Goal: Information Seeking & Learning: Learn about a topic

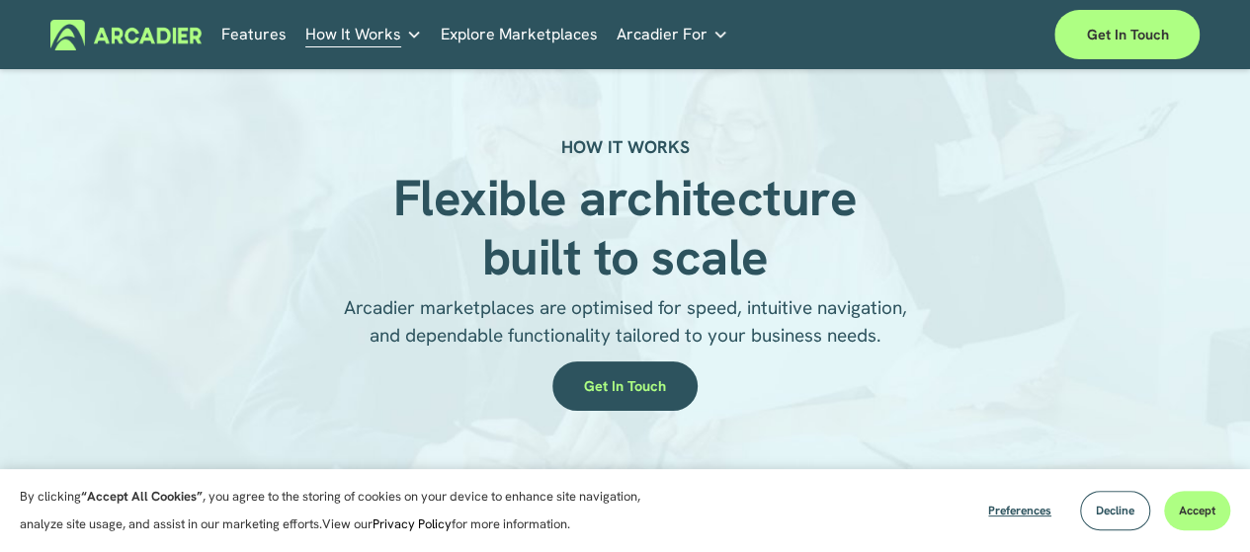
click at [263, 33] on link "Features" at bounding box center [253, 35] width 65 height 31
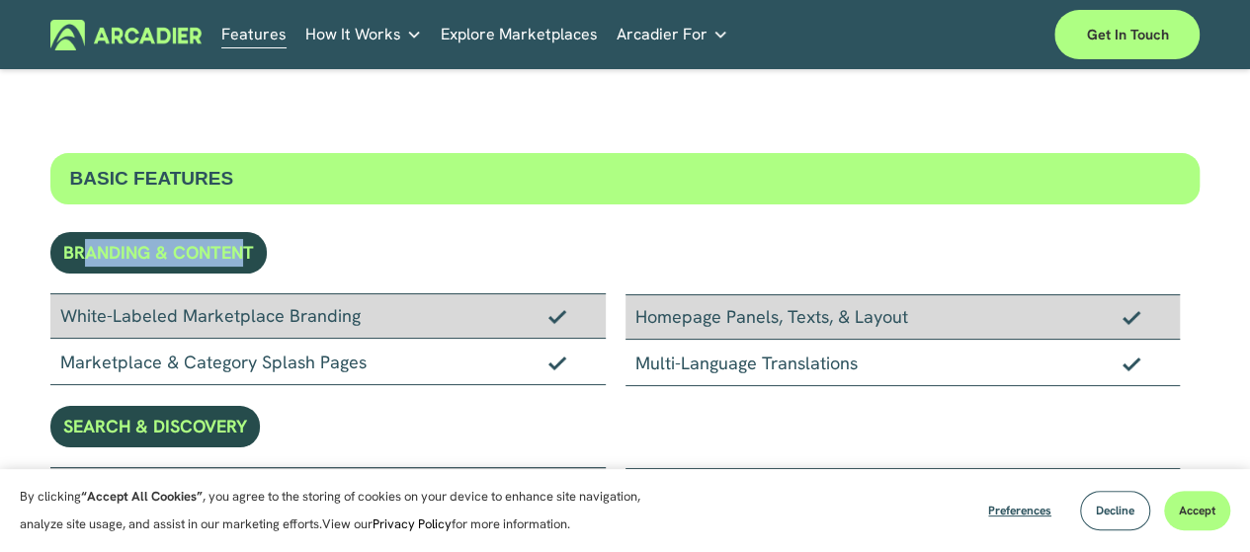
drag, startPoint x: 90, startPoint y: 248, endPoint x: 245, endPoint y: 255, distance: 155.3
click at [245, 255] on div "BRANDING & CONTENT" at bounding box center [158, 253] width 216 height 42
drag, startPoint x: 219, startPoint y: 311, endPoint x: 413, endPoint y: 311, distance: 193.7
click at [413, 311] on div "White-Labeled Marketplace Branding" at bounding box center [327, 316] width 555 height 45
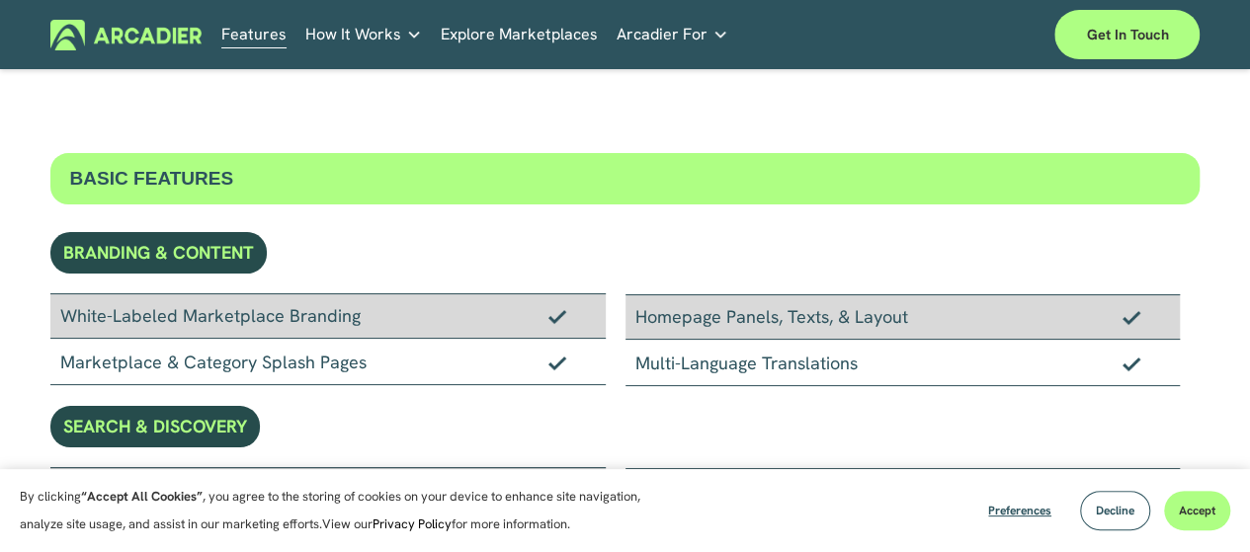
drag, startPoint x: 200, startPoint y: 352, endPoint x: 429, endPoint y: 351, distance: 229.3
click at [429, 351] on div "Marketplace & Category Splash Pages" at bounding box center [327, 362] width 555 height 46
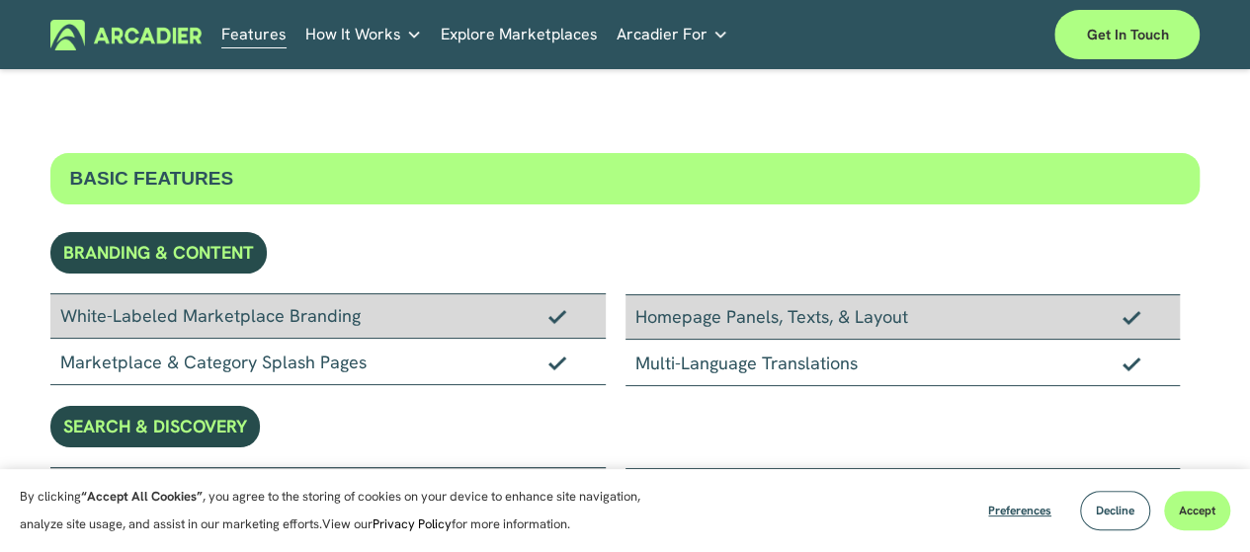
click at [878, 4] on div "Skip to Content Features How It Works" at bounding box center [625, 34] width 1250 height 69
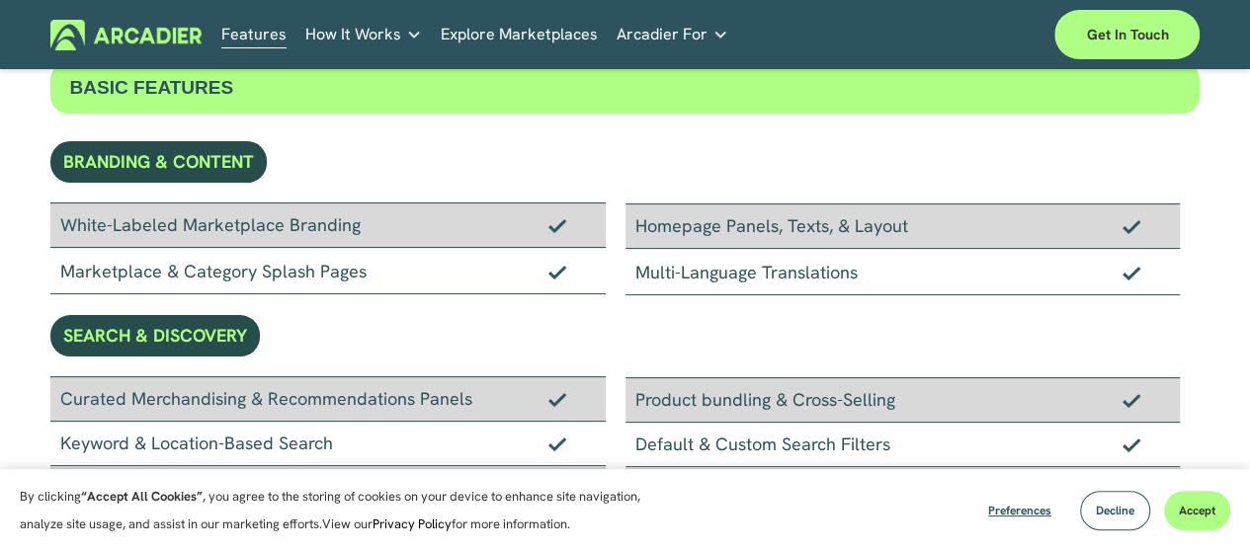
scroll to position [198, 0]
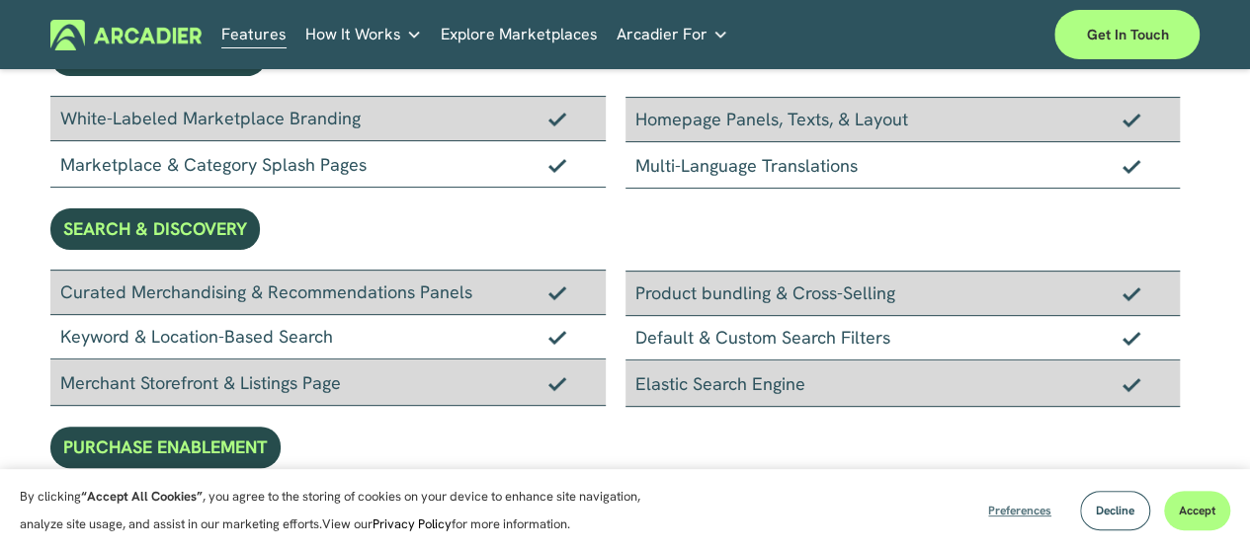
click at [1002, 515] on span "Preferences" at bounding box center [1019, 511] width 63 height 16
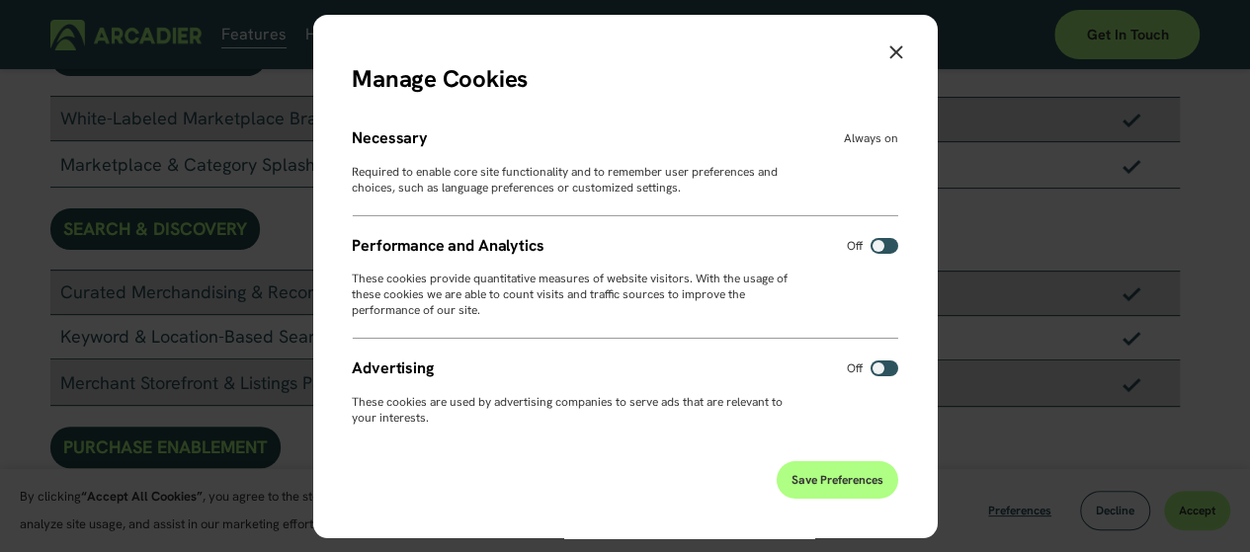
click at [846, 486] on span "Save Preferences" at bounding box center [838, 480] width 92 height 16
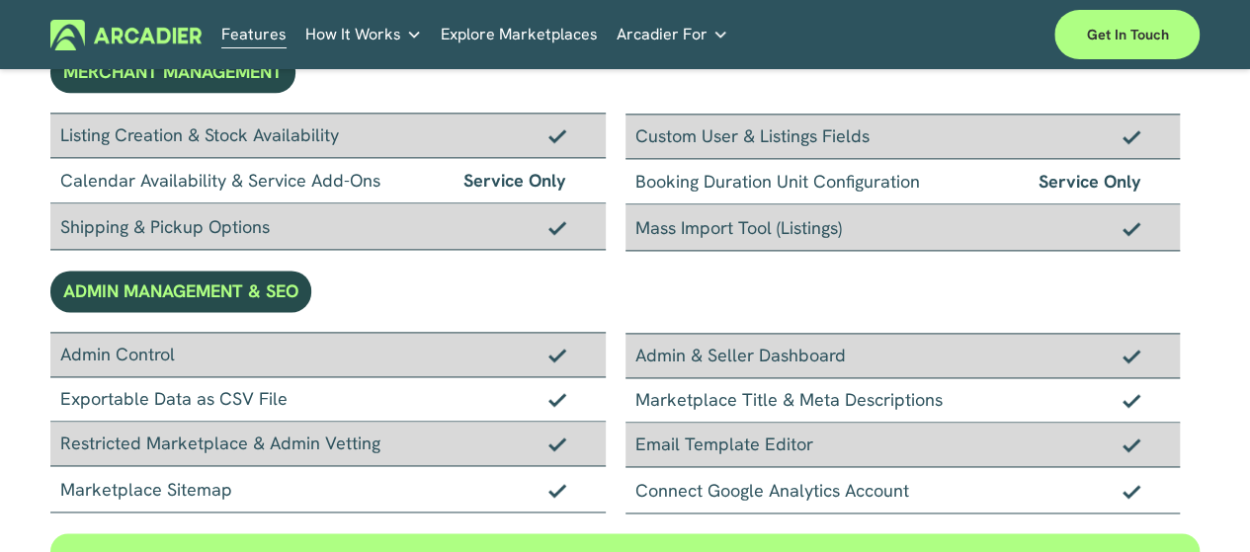
scroll to position [988, 0]
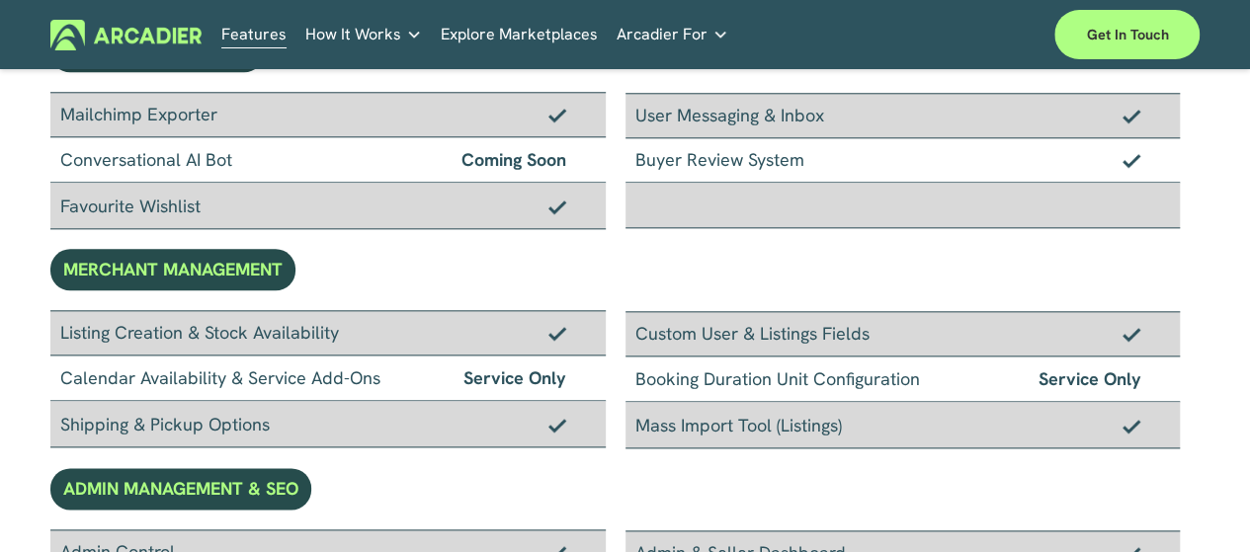
drag, startPoint x: 636, startPoint y: 327, endPoint x: 866, endPoint y: 339, distance: 229.6
click at [866, 339] on div "Custom User & Listings Fields" at bounding box center [903, 333] width 555 height 45
drag, startPoint x: 66, startPoint y: 327, endPoint x: 376, endPoint y: 343, distance: 309.7
click at [376, 350] on div "Listing Creation & Stock Availability Calendar Availability & Service Add-Ons S…" at bounding box center [337, 379] width 575 height 138
click at [394, 276] on div "BASIC FEATURES BRANDING & CONTENT White-Labeled Marketplace Branding Marketplac…" at bounding box center [625, 76] width 1150 height 1823
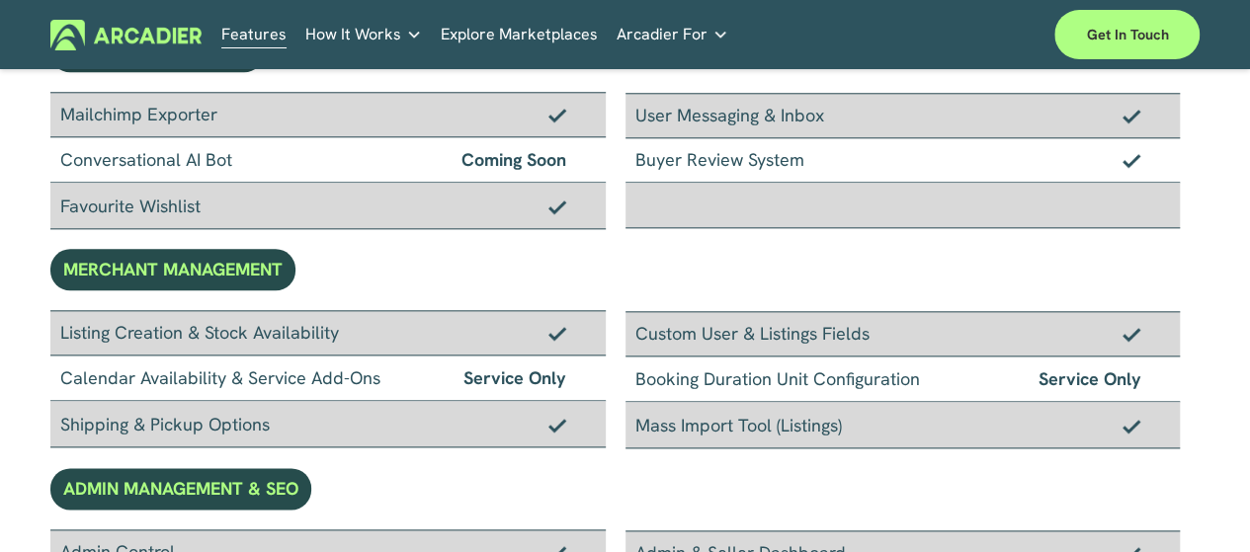
drag, startPoint x: 54, startPoint y: 329, endPoint x: 346, endPoint y: 338, distance: 291.7
click at [346, 338] on div "Listing Creation & Stock Availability" at bounding box center [327, 332] width 555 height 45
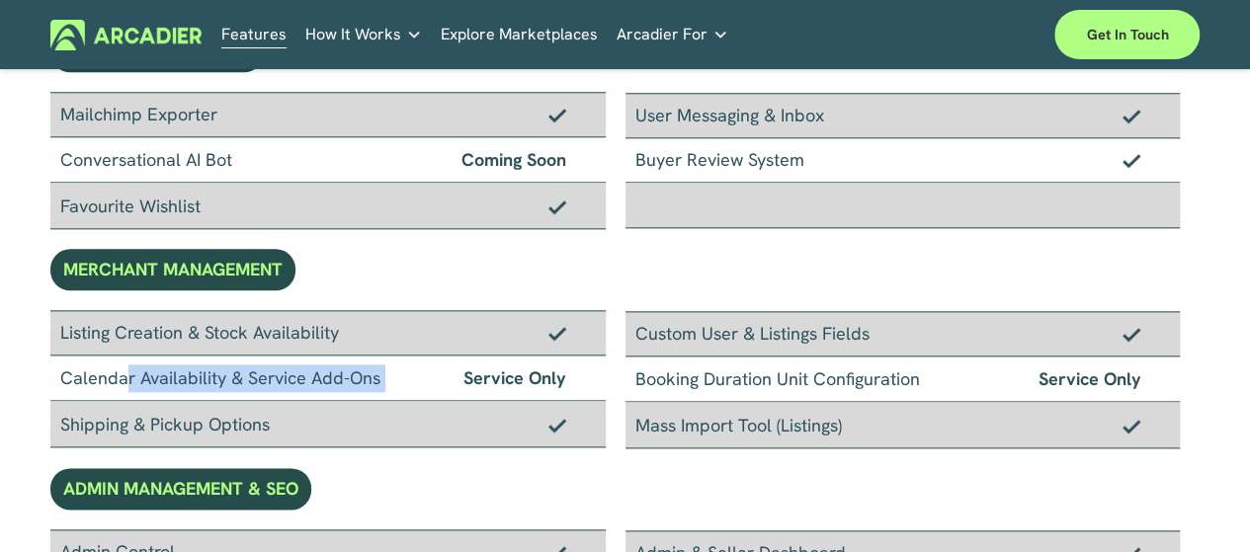
drag, startPoint x: 45, startPoint y: 379, endPoint x: 378, endPoint y: 390, distance: 332.3
click at [378, 390] on div "BASIC FEATURES BRANDING & CONTENT White-Labeled Marketplace Branding Marketplac…" at bounding box center [625, 76] width 1250 height 1823
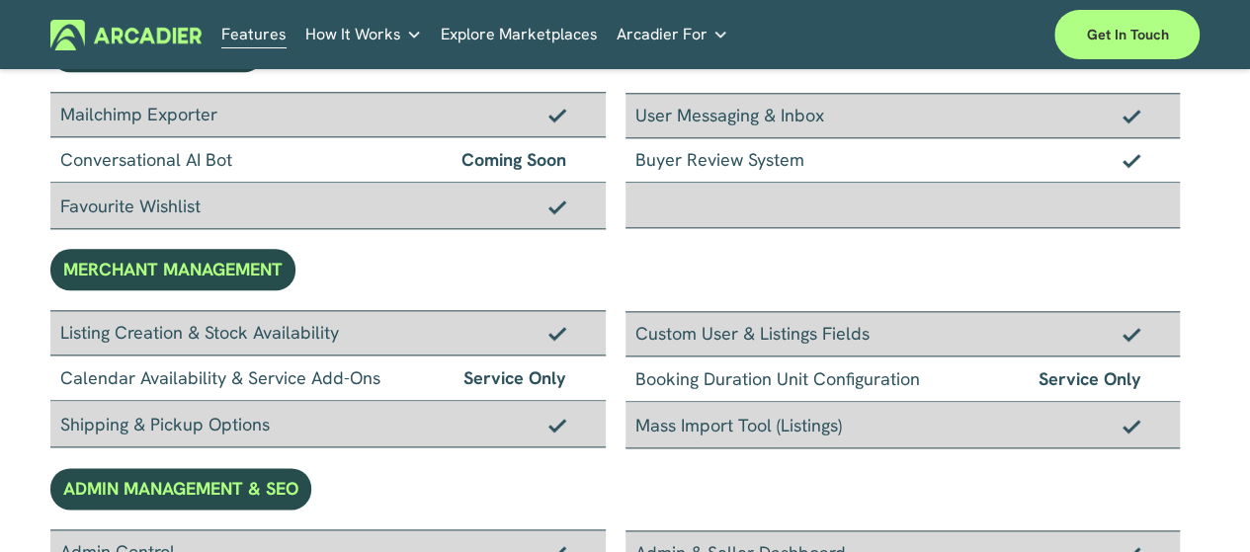
click at [415, 284] on div "BASIC FEATURES BRANDING & CONTENT White-Labeled Marketplace Branding Marketplac…" at bounding box center [625, 76] width 1150 height 1823
drag, startPoint x: 77, startPoint y: 412, endPoint x: 285, endPoint y: 430, distance: 208.3
click at [285, 430] on div "Shipping & Pickup Options" at bounding box center [327, 424] width 555 height 46
click at [409, 32] on icon "folder dropdown" at bounding box center [414, 35] width 16 height 16
click at [391, 28] on span "How It Works" at bounding box center [353, 35] width 96 height 28
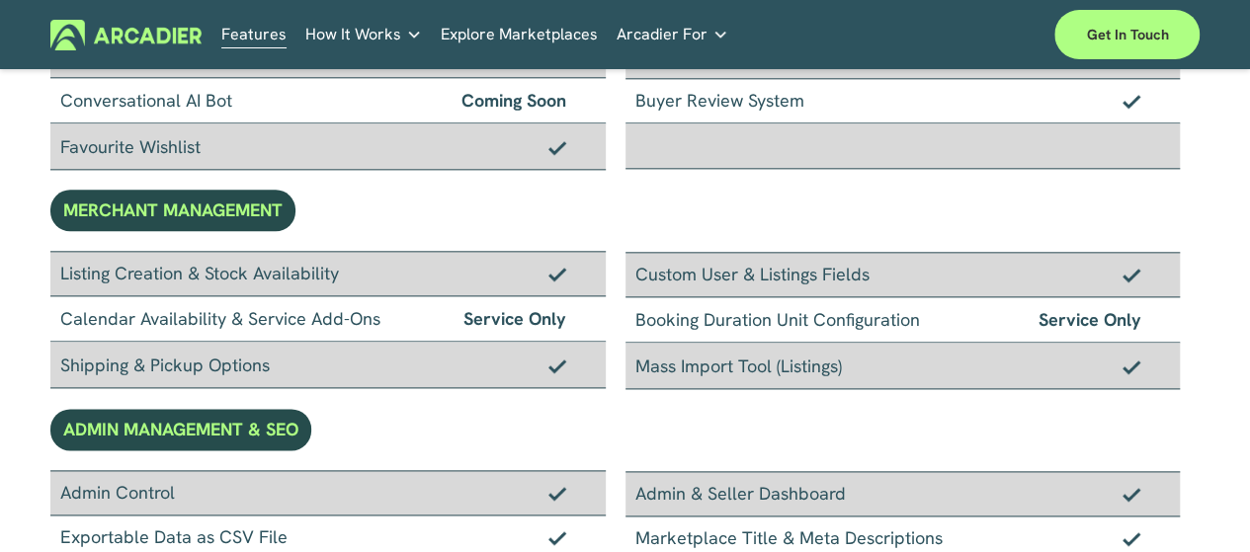
scroll to position [1087, 0]
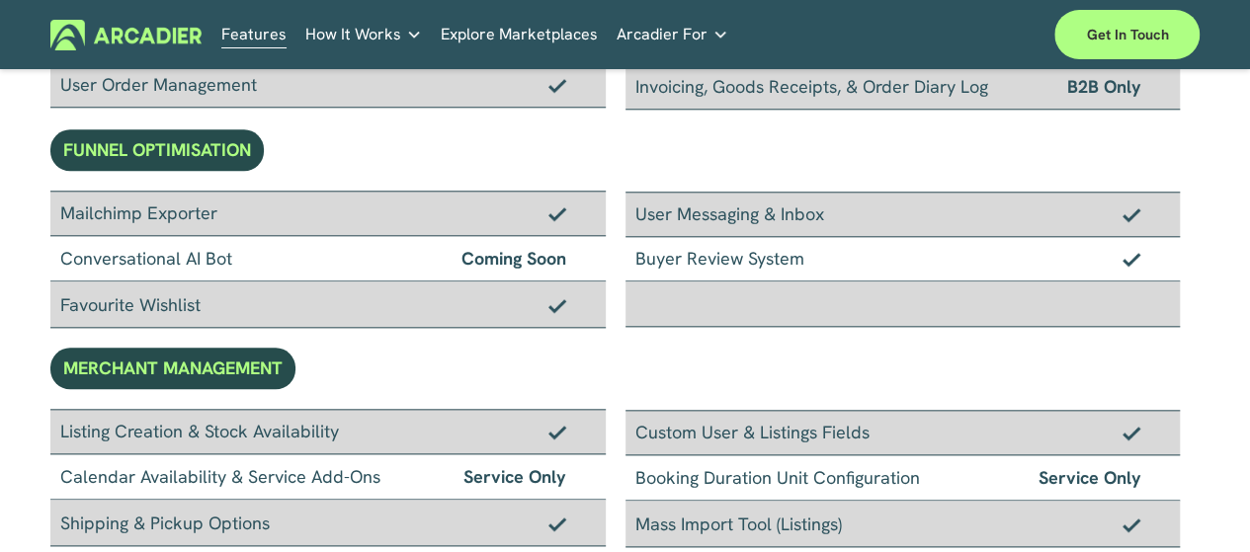
click at [499, 205] on div "Mailchimp Exporter" at bounding box center [327, 213] width 555 height 45
drag, startPoint x: 186, startPoint y: 265, endPoint x: 249, endPoint y: 259, distance: 63.5
click at [249, 259] on div "Conversational AI Bot Coming Soon" at bounding box center [327, 258] width 555 height 45
click at [268, 252] on div "Conversational AI Bot Coming Soon" at bounding box center [327, 258] width 555 height 45
drag, startPoint x: 640, startPoint y: 248, endPoint x: 789, endPoint y: 252, distance: 148.3
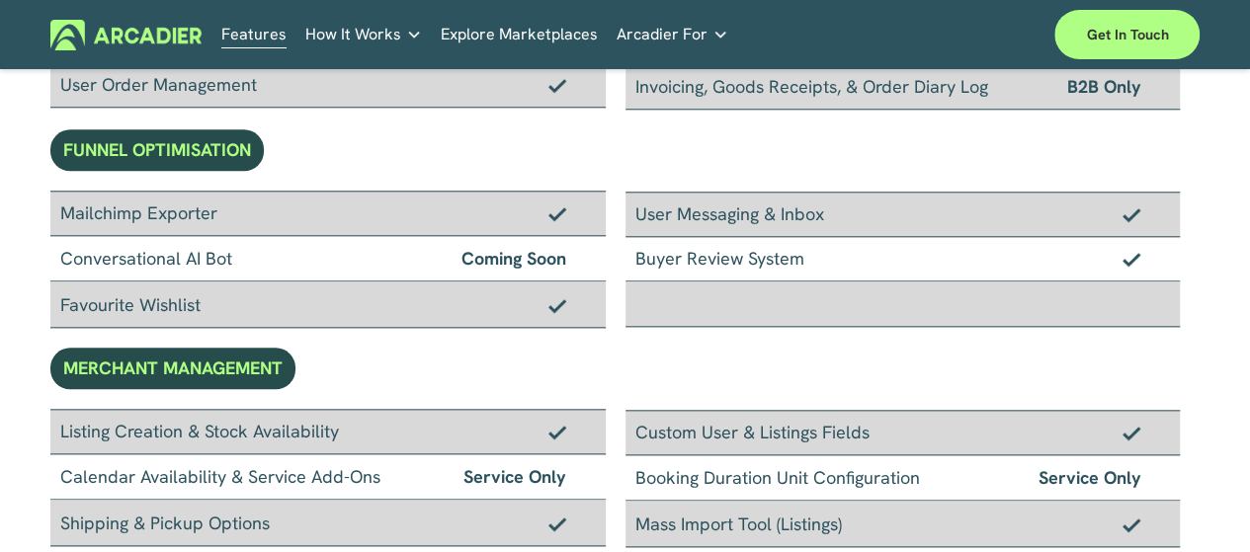
click at [789, 252] on div "Buyer Review System" at bounding box center [903, 259] width 555 height 44
drag, startPoint x: 636, startPoint y: 215, endPoint x: 818, endPoint y: 216, distance: 181.8
click at [818, 216] on div "User Messaging & Inbox" at bounding box center [903, 214] width 555 height 45
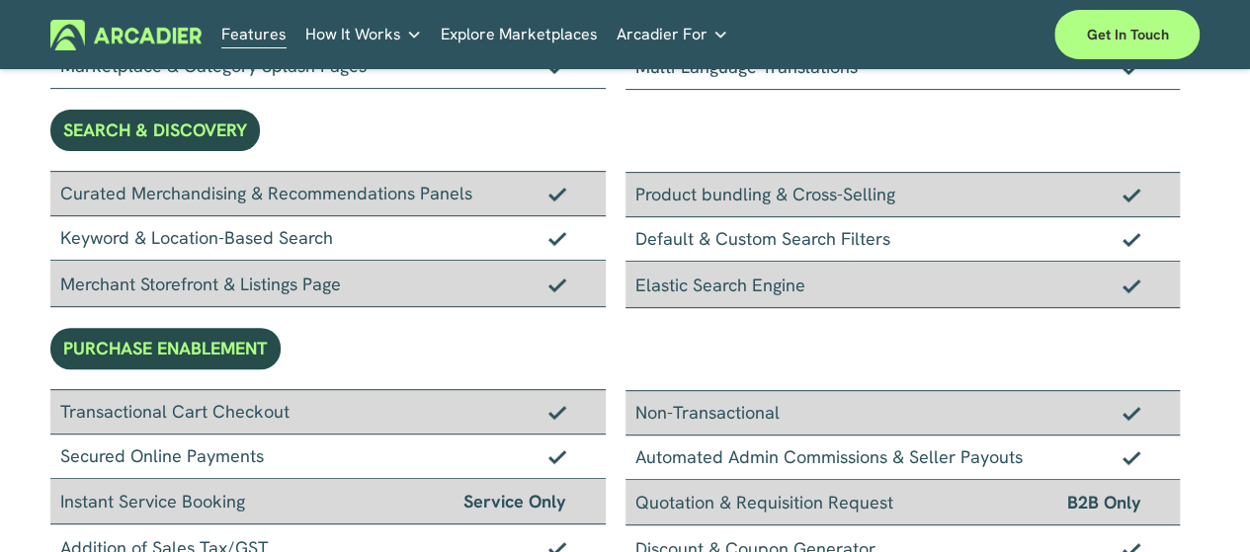
scroll to position [0, 0]
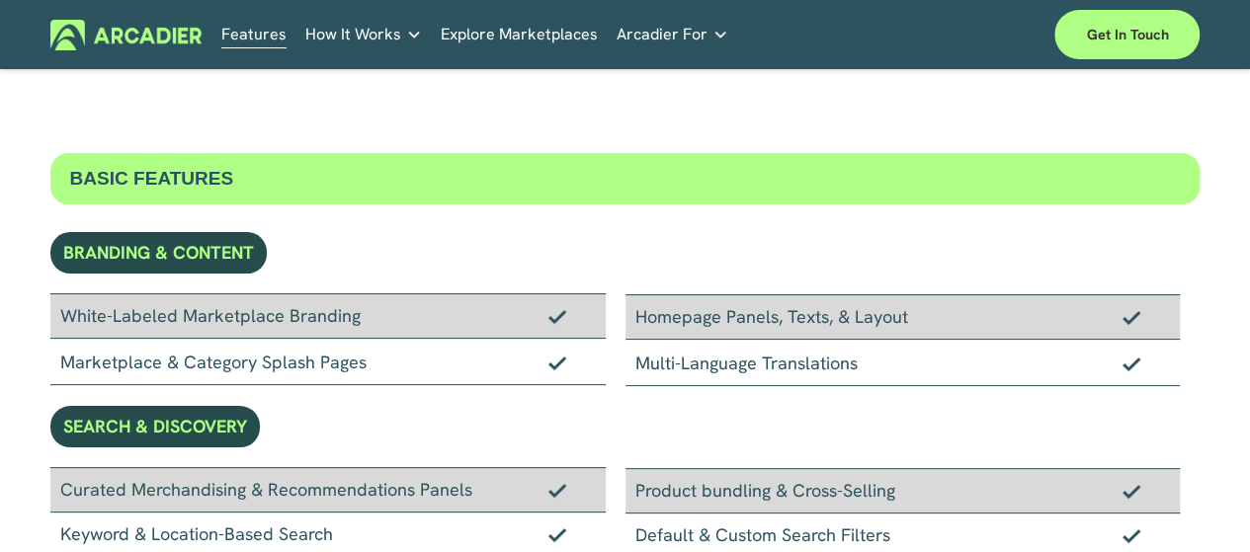
click at [713, 29] on icon "folder dropdown" at bounding box center [721, 35] width 16 height 16
click at [0, 0] on div "Partners No in-house development team? No problem. Use one of our partners." at bounding box center [0, 0] width 0 height 0
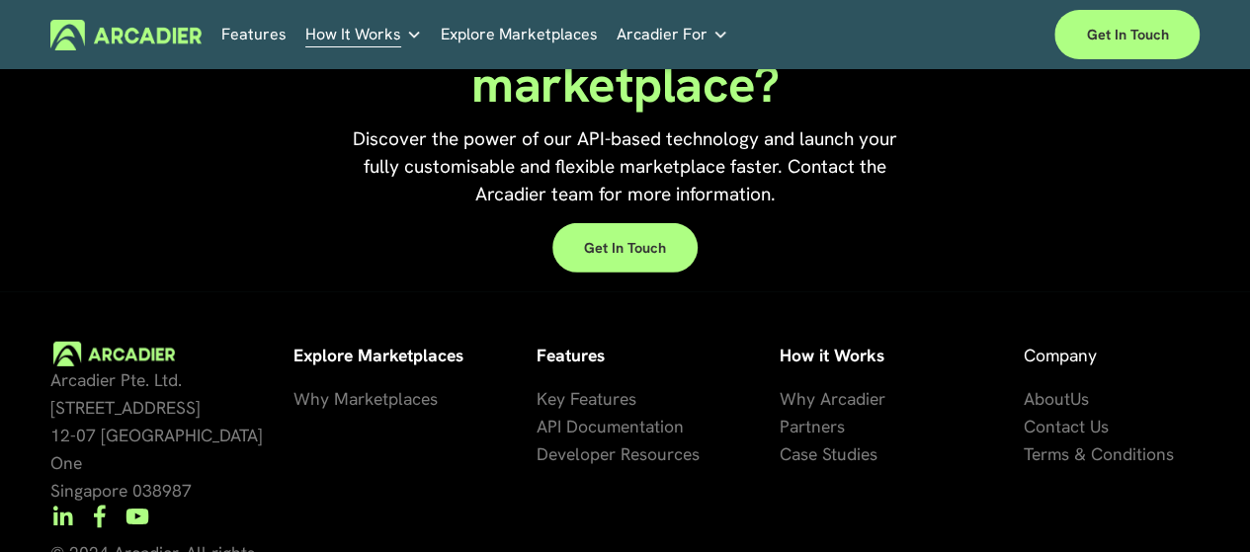
scroll to position [2866, 0]
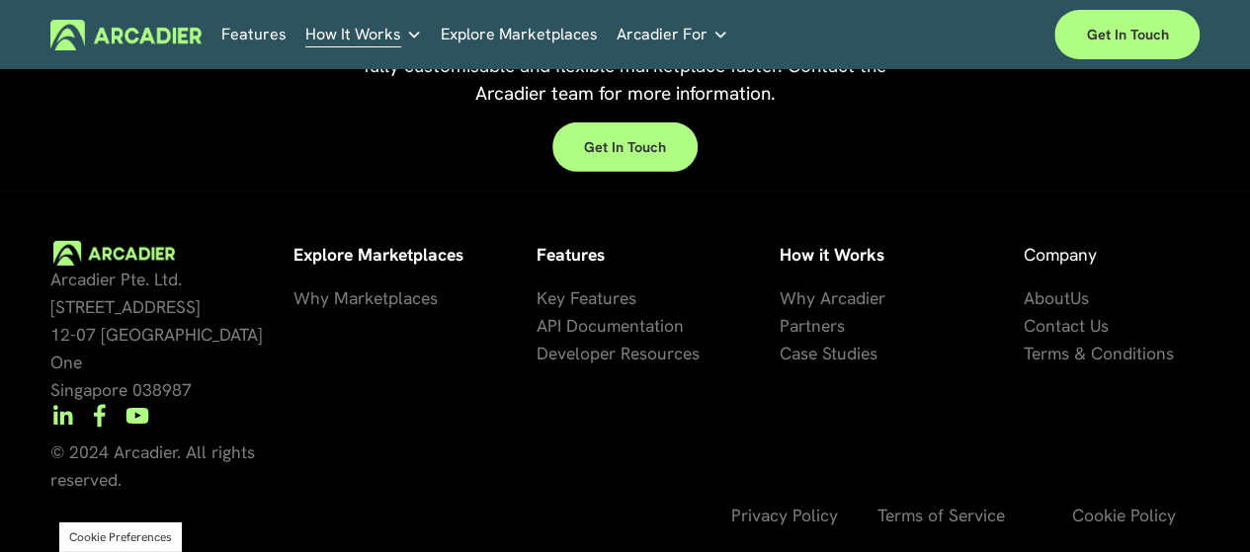
click at [1049, 309] on span "About" at bounding box center [1046, 298] width 46 height 23
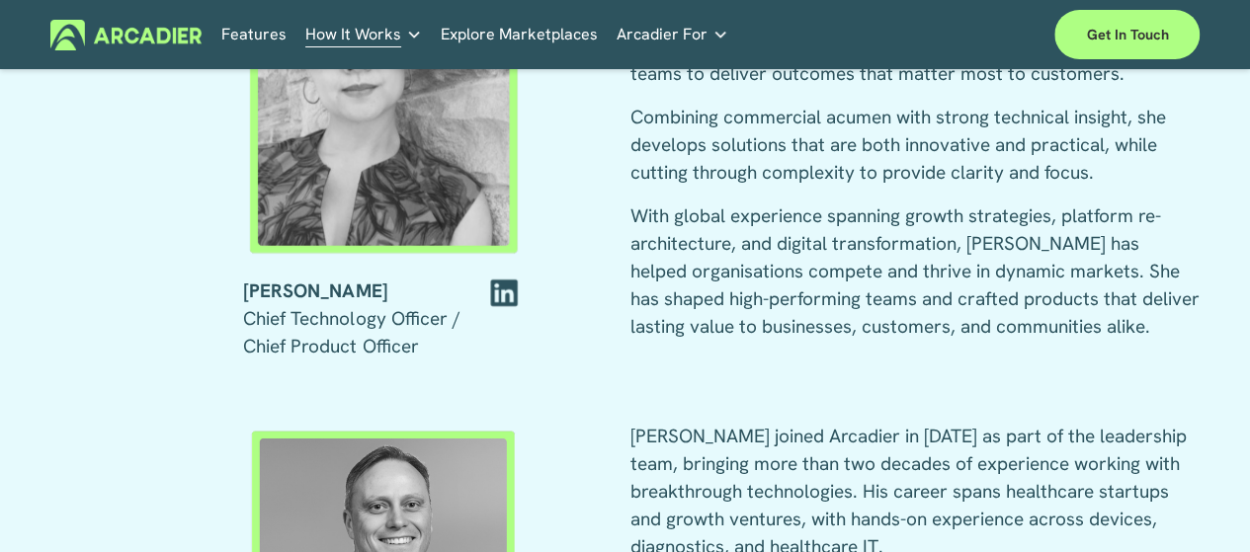
scroll to position [2273, 0]
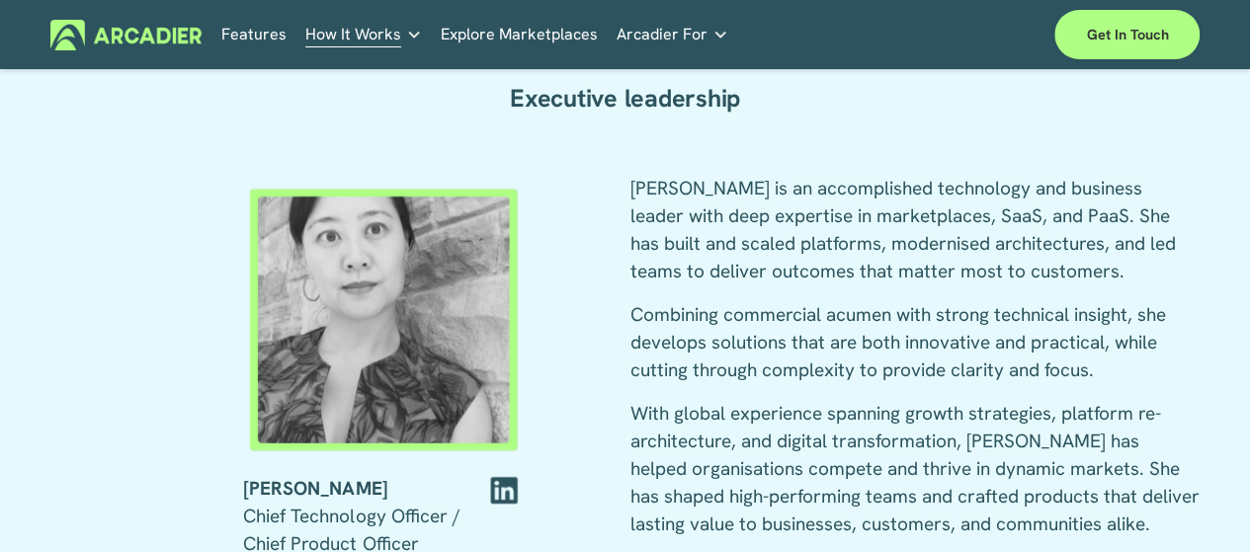
click at [513, 507] on div at bounding box center [504, 491] width 38 height 32
